Goal: Navigation & Orientation: Find specific page/section

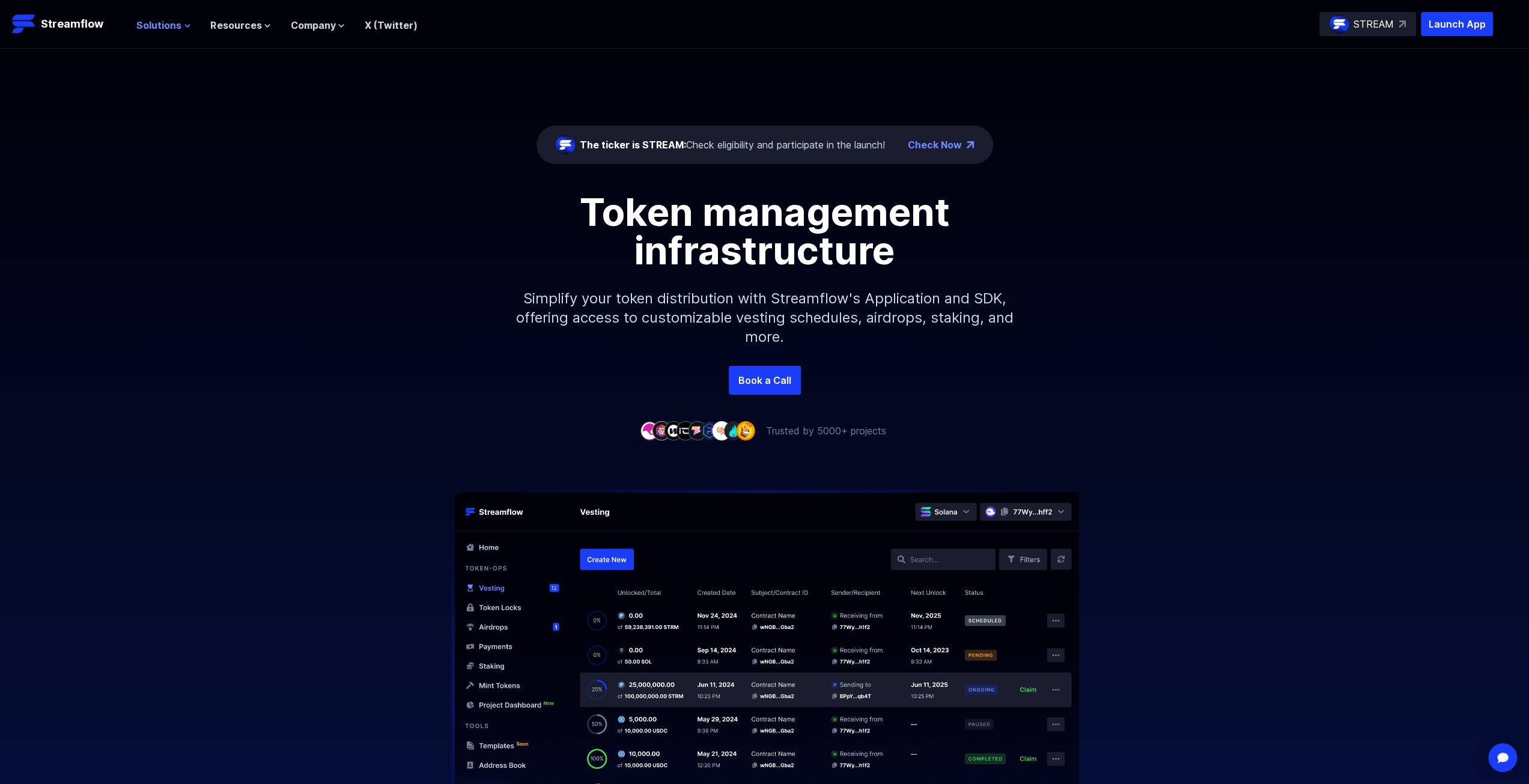
click at [173, 30] on span "Solutions" at bounding box center [159, 25] width 45 height 14
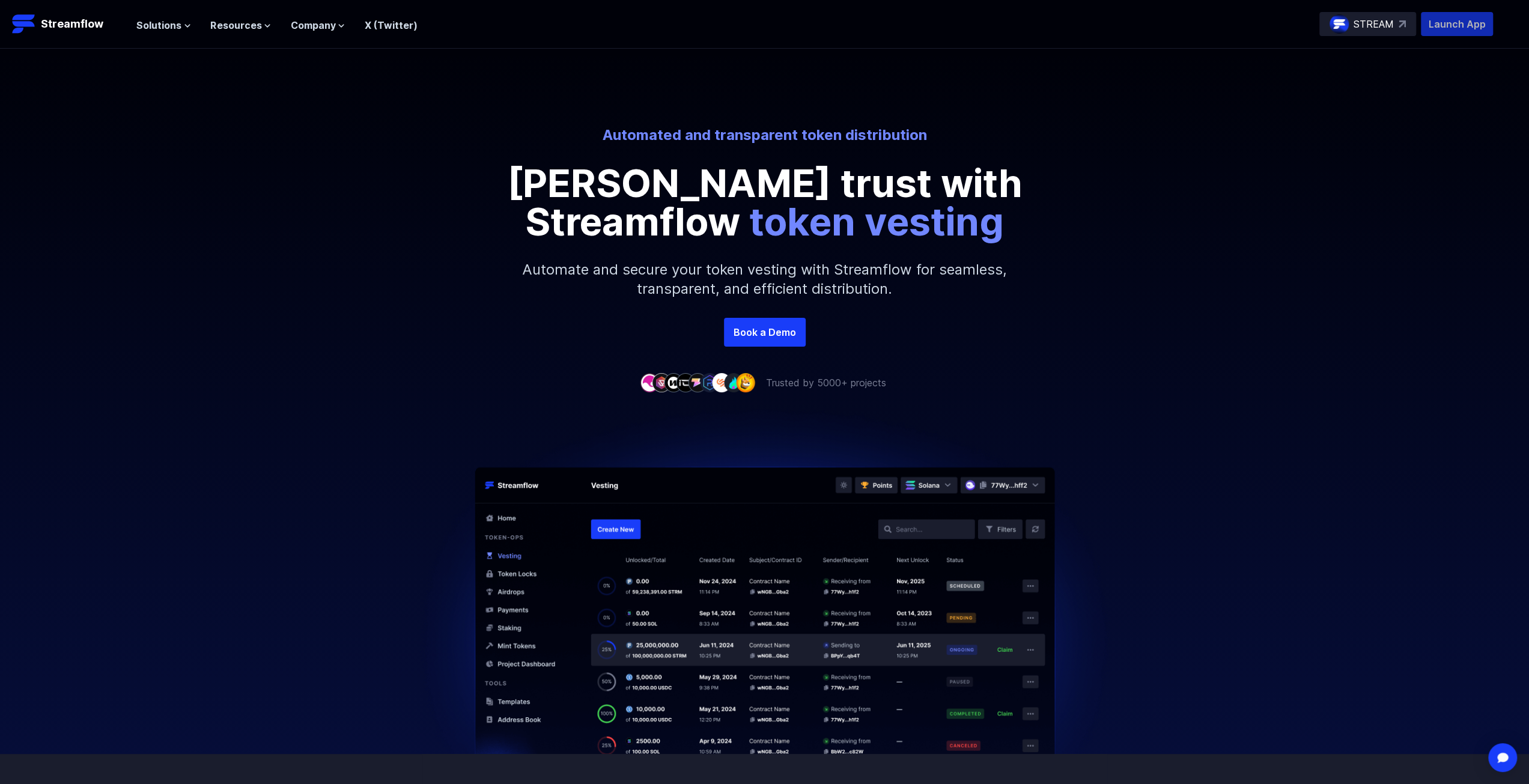
click at [1443, 21] on p "Launch App" at bounding box center [1457, 24] width 72 height 24
